Goal: Find contact information: Find contact information

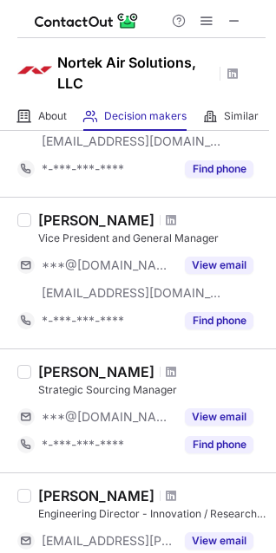
scroll to position [1331, 0]
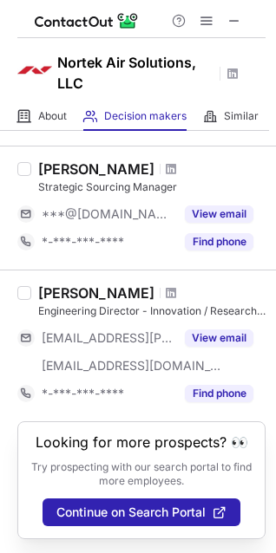
click at [106, 290] on div "[PERSON_NAME]" at bounding box center [96, 293] width 116 height 17
click at [166, 293] on span at bounding box center [171, 293] width 10 height 14
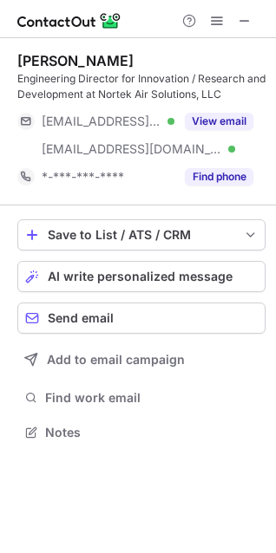
scroll to position [421, 276]
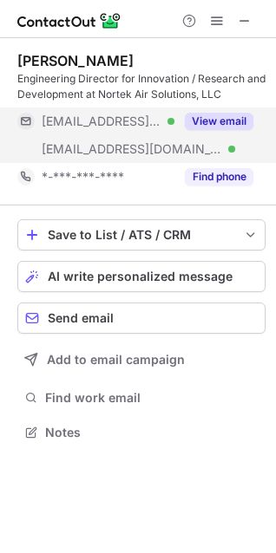
click at [210, 124] on button "View email" at bounding box center [219, 121] width 69 height 17
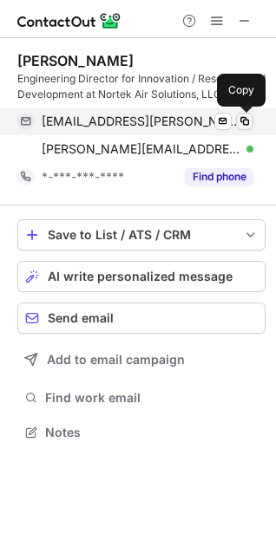
click at [239, 119] on span at bounding box center [245, 121] width 14 height 14
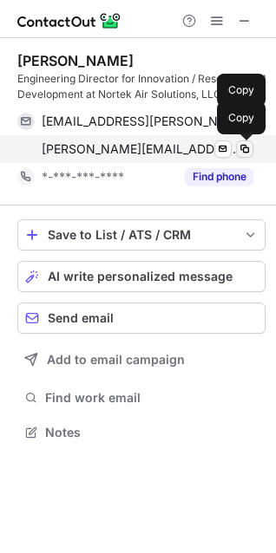
click at [240, 148] on span at bounding box center [245, 149] width 14 height 14
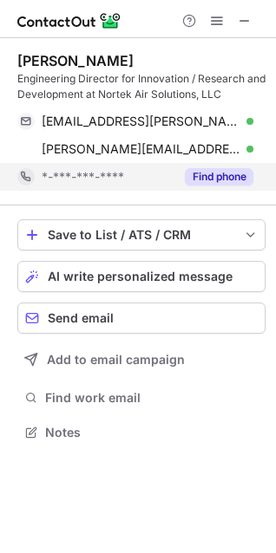
click at [213, 172] on button "Find phone" at bounding box center [219, 176] width 69 height 17
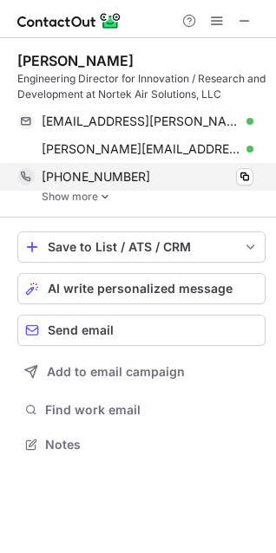
click at [253, 169] on div "[PHONE_NUMBER] Copy" at bounding box center [135, 177] width 236 height 28
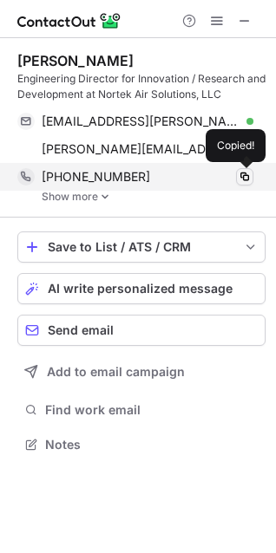
click at [248, 173] on span at bounding box center [245, 177] width 14 height 14
